Goal: Check status: Check status

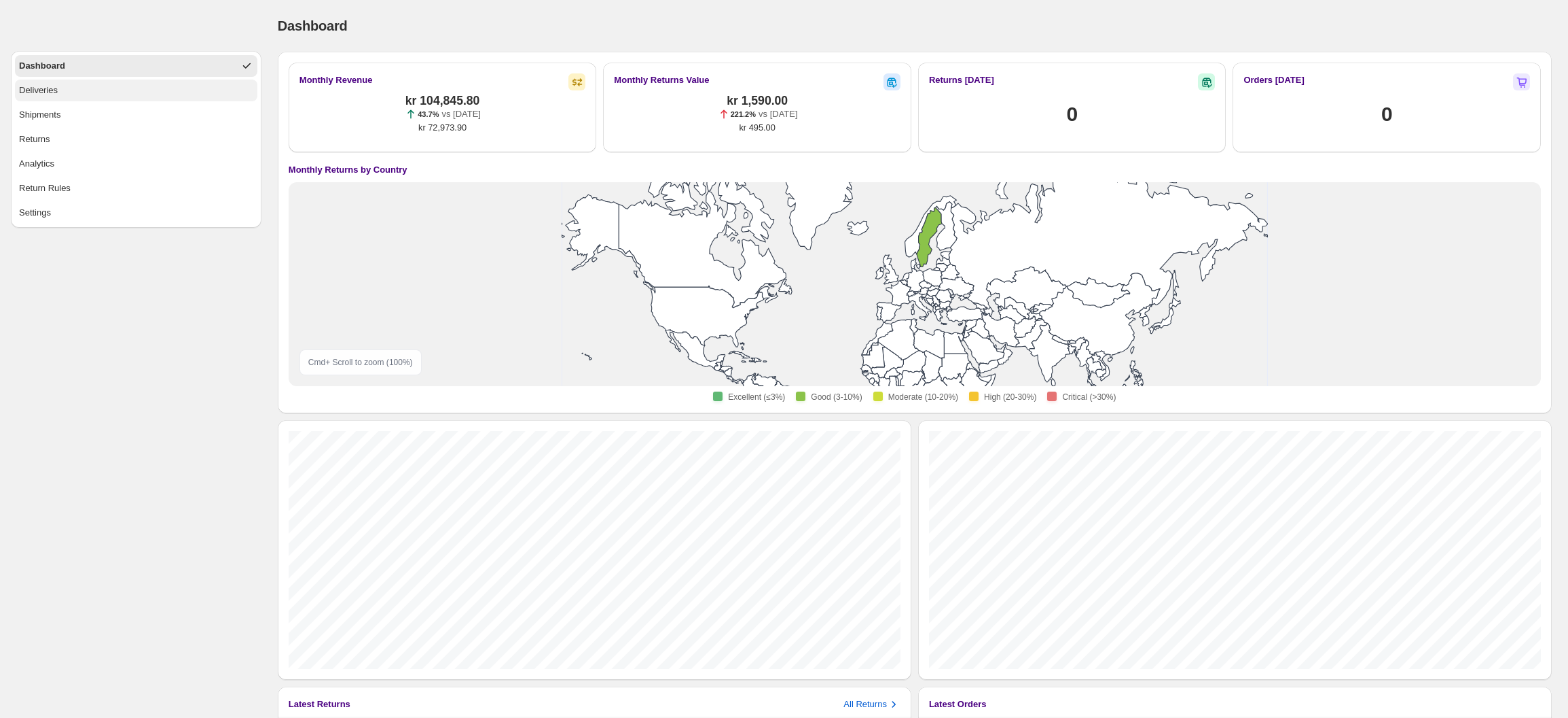
click at [116, 85] on button "Deliveries" at bounding box center [136, 91] width 243 height 22
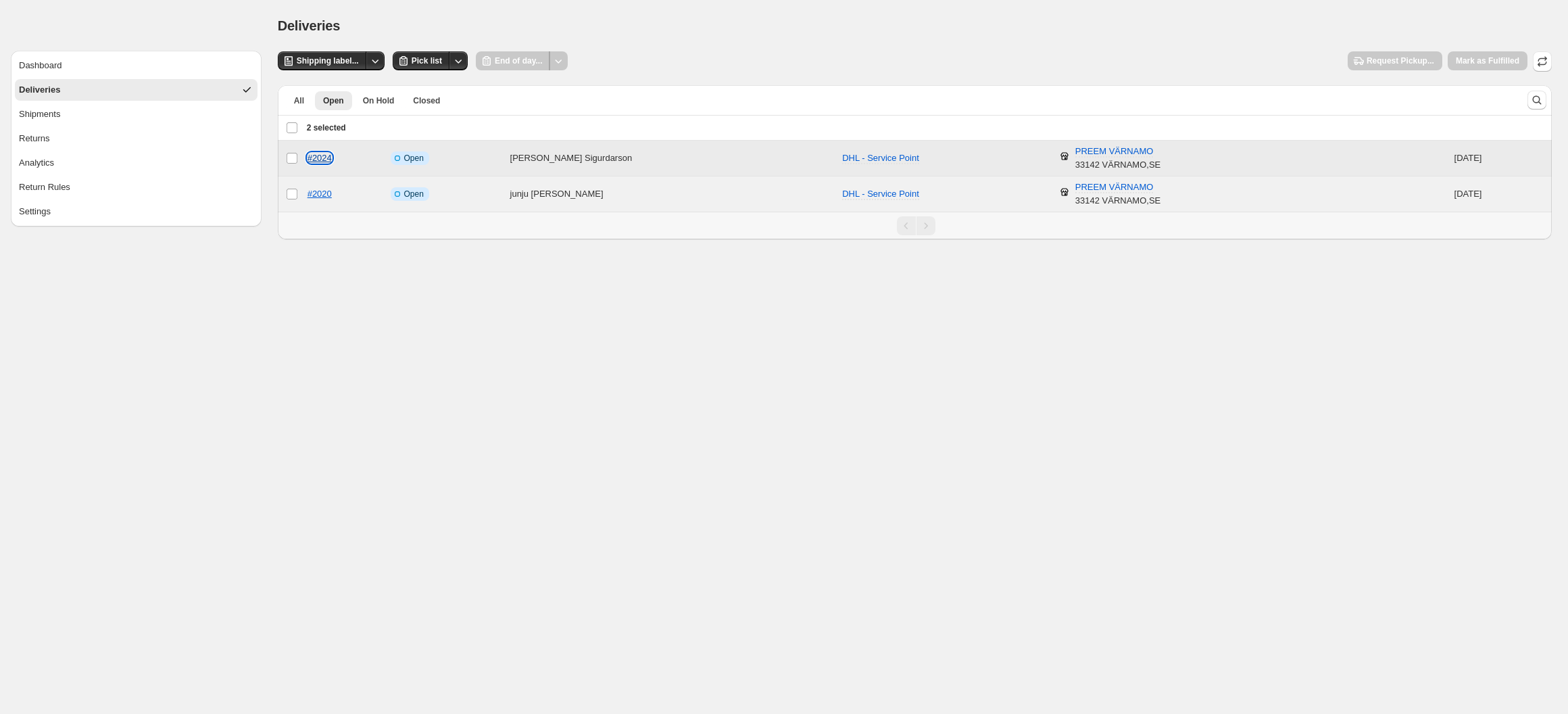
click at [332, 159] on link "#2024" at bounding box center [319, 157] width 24 height 10
click at [312, 194] on link "#2020" at bounding box center [319, 194] width 24 height 10
